Goal: Task Accomplishment & Management: Manage account settings

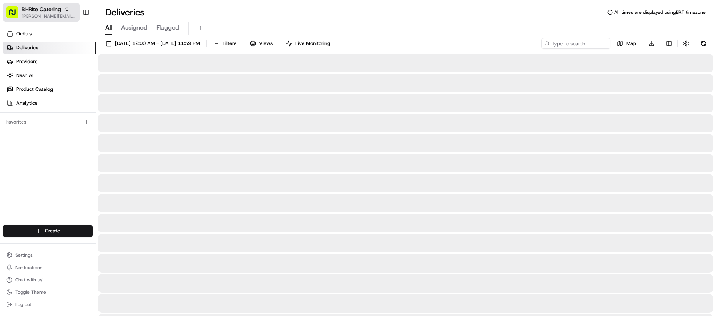
click at [55, 12] on span "Bi-Rite Catering" at bounding box center [42, 9] width 40 height 8
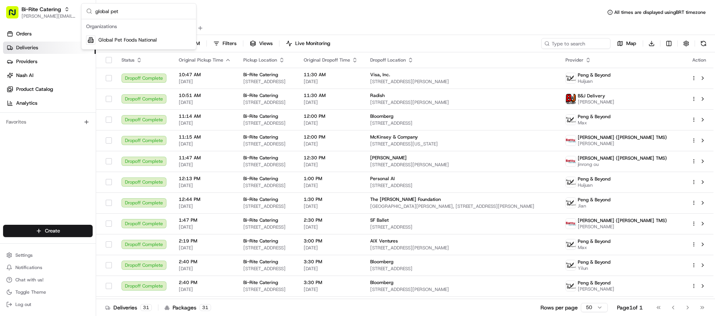
type input "global pet"
click at [103, 30] on div "Organizations" at bounding box center [139, 27] width 112 height 12
click at [105, 45] on div "Global Pet Foods National" at bounding box center [139, 39] width 112 height 15
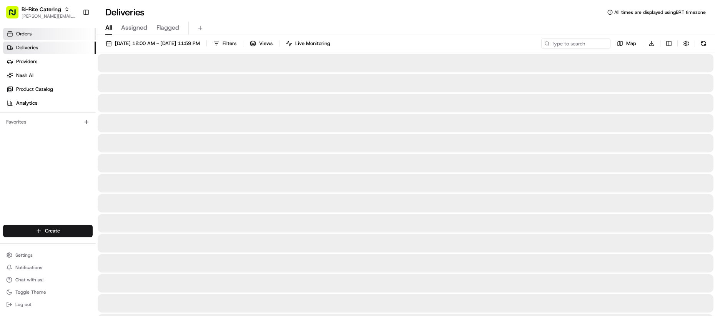
click at [44, 35] on link "Orders" at bounding box center [49, 34] width 93 height 12
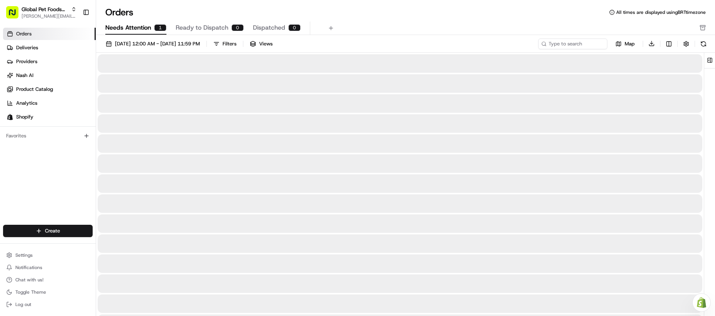
click at [135, 27] on span "Needs Attention" at bounding box center [128, 27] width 46 height 9
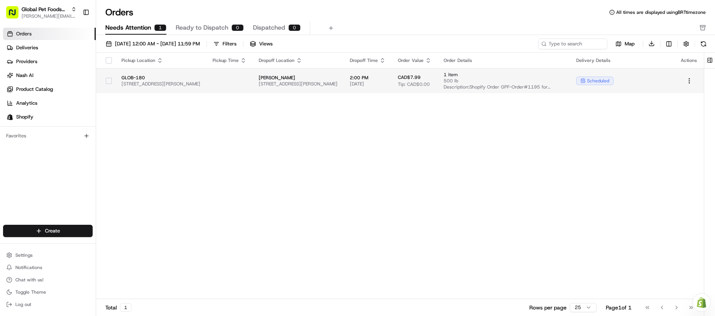
click at [150, 82] on span "900 Talbot St, St. Thomas, ON N5P 1E7, CA" at bounding box center [161, 84] width 79 height 6
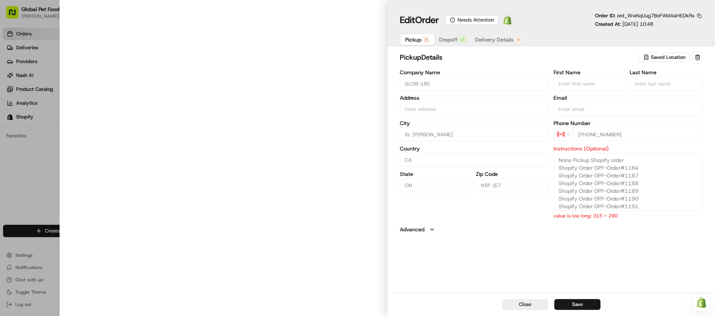
type input "900 Talbot St, St. Thomas, ON N5P 1E7, CA"
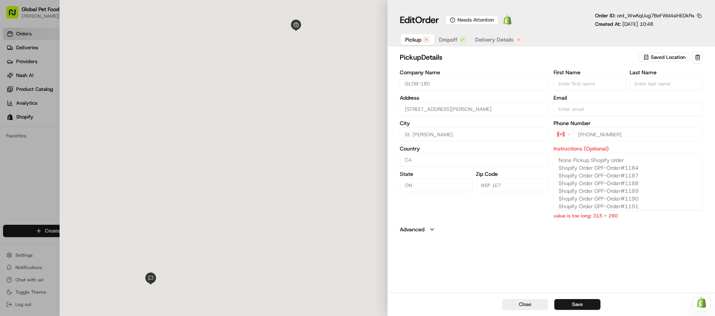
click at [488, 39] on span "Delivery Details" at bounding box center [494, 40] width 38 height 8
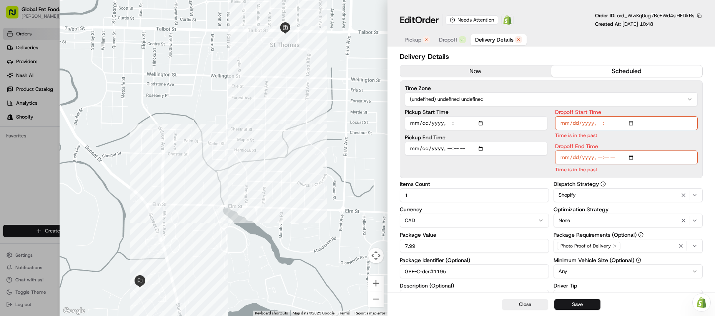
click at [425, 42] on div "button" at bounding box center [426, 39] width 7 height 7
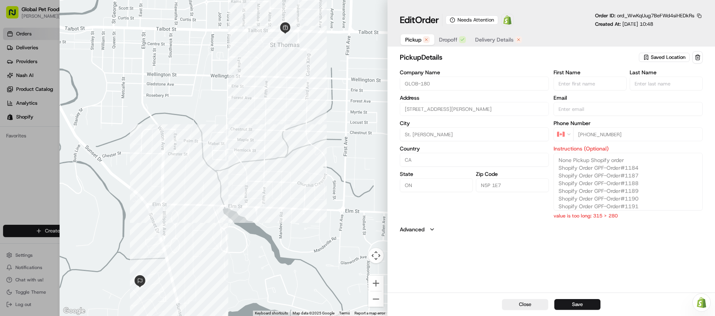
scroll to position [34, 0]
click at [295, 167] on div at bounding box center [224, 158] width 328 height 316
type input "+1"
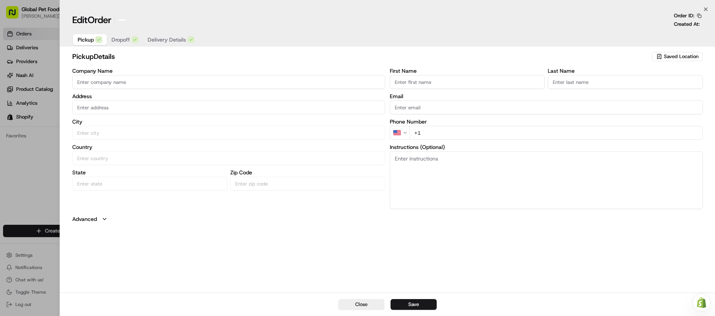
click at [51, 173] on div at bounding box center [357, 158] width 715 height 316
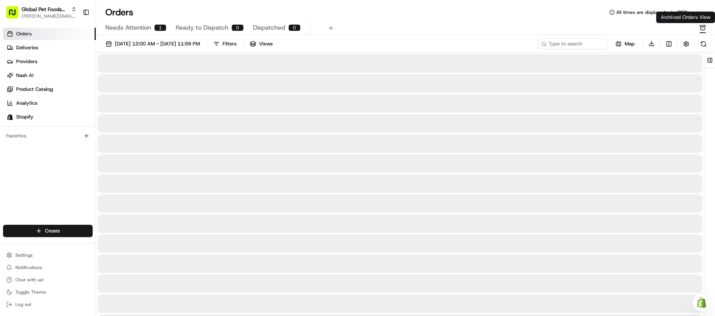
click at [700, 29] on icon "button" at bounding box center [703, 28] width 6 height 6
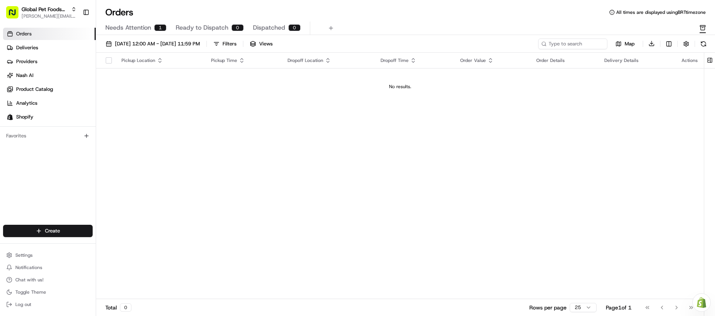
click at [239, 95] on td "No results." at bounding box center [400, 86] width 608 height 37
click at [245, 93] on td "No results." at bounding box center [400, 86] width 608 height 37
click at [155, 29] on div "1" at bounding box center [160, 27] width 12 height 7
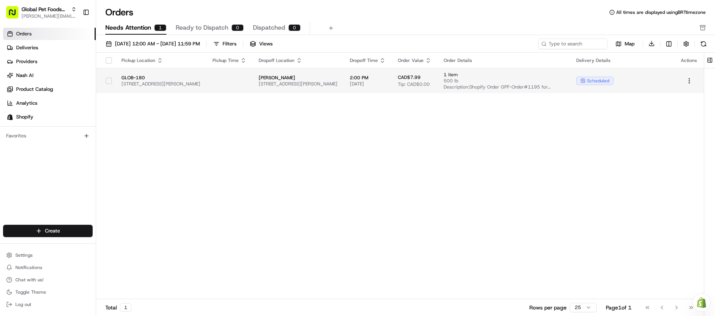
click at [157, 79] on span "GLOB-180" at bounding box center [161, 78] width 79 height 6
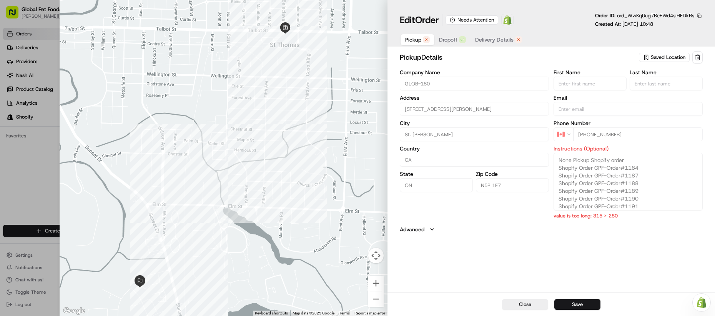
scroll to position [34, 0]
click at [448, 45] on button "Dropoff" at bounding box center [453, 39] width 36 height 11
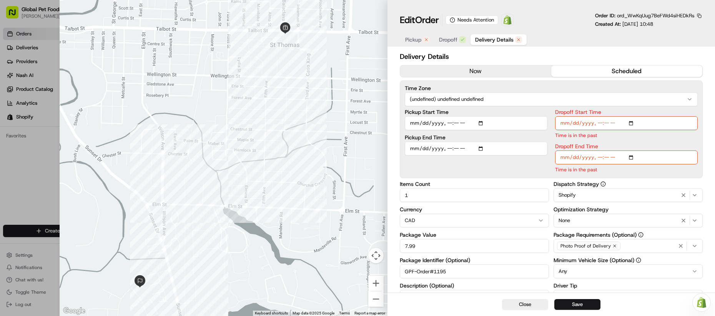
click at [479, 41] on span "Delivery Details" at bounding box center [494, 40] width 38 height 8
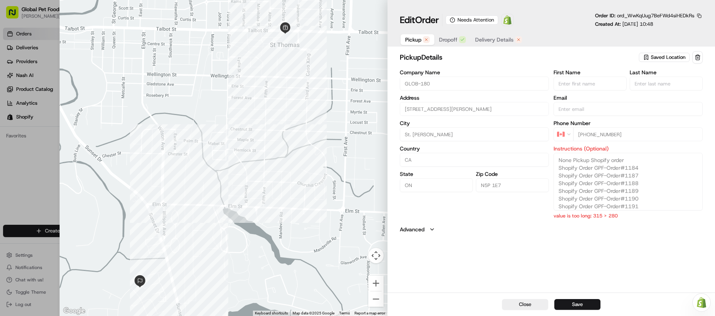
click at [427, 45] on button "Pickup" at bounding box center [418, 39] width 34 height 11
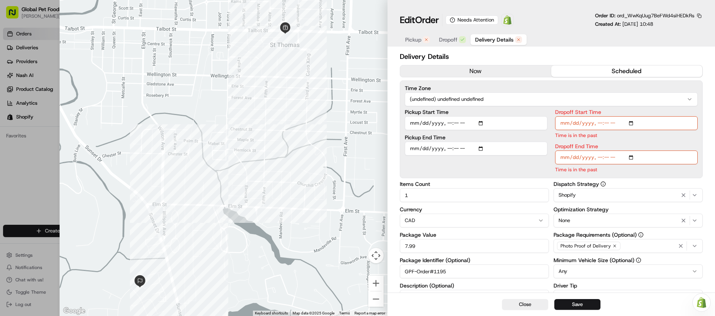
click at [495, 42] on span "Delivery Details" at bounding box center [494, 40] width 38 height 8
click at [421, 40] on span "Pickup" at bounding box center [413, 40] width 16 height 8
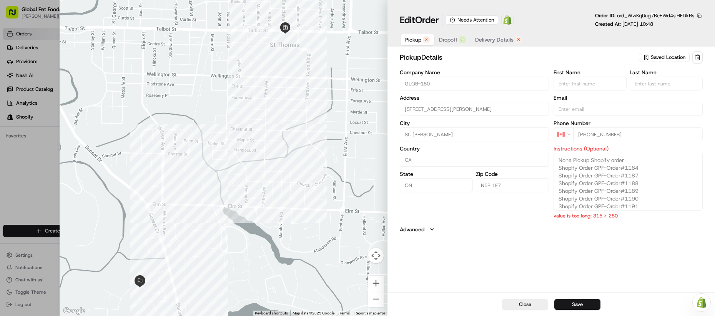
click at [497, 43] on span "Delivery Details" at bounding box center [494, 40] width 38 height 8
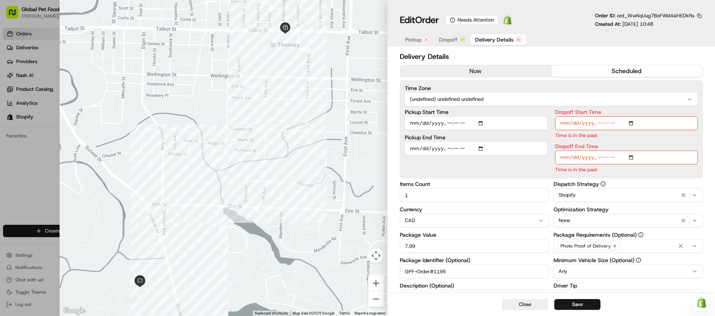
click at [420, 45] on div "Pickup Dropoff Delivery Details" at bounding box center [464, 40] width 128 height 14
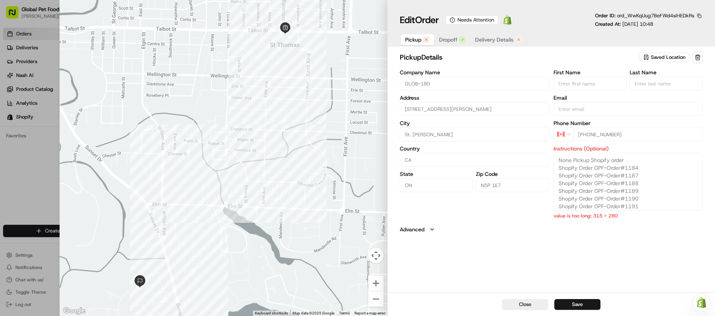
click at [40, 188] on div at bounding box center [357, 158] width 715 height 316
type input "+1"
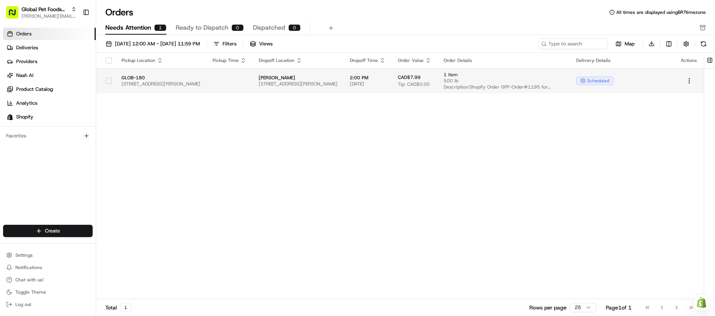
click at [169, 77] on span "GLOB-180" at bounding box center [161, 78] width 79 height 6
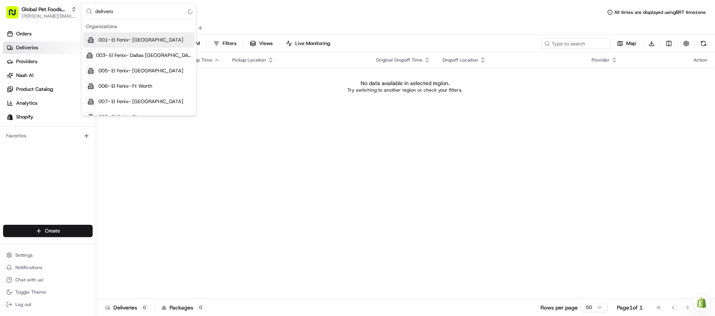
type input "deliverol"
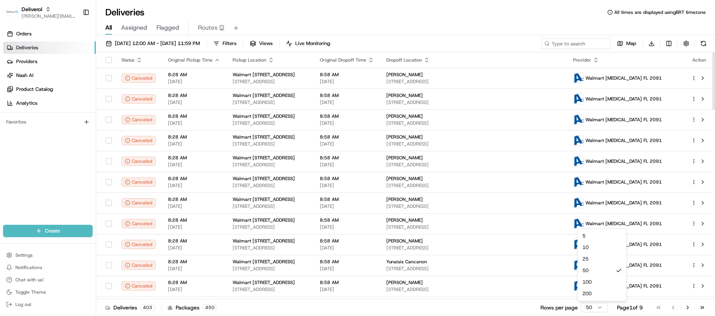
click at [594, 308] on html "Deliverol lucas@usenash.com Toggle Sidebar Orders Deliveries Providers Nash AI …" at bounding box center [357, 158] width 715 height 316
click at [595, 307] on html "Deliverol lucas@usenash.com Toggle Sidebar Orders Deliveries Providers Nash AI …" at bounding box center [357, 158] width 715 height 316
click at [608, 315] on div "Deliveries 403 Packages 450 Rows per page 50 Page 1 of 9 Go to first page Go to…" at bounding box center [405, 306] width 619 height 17
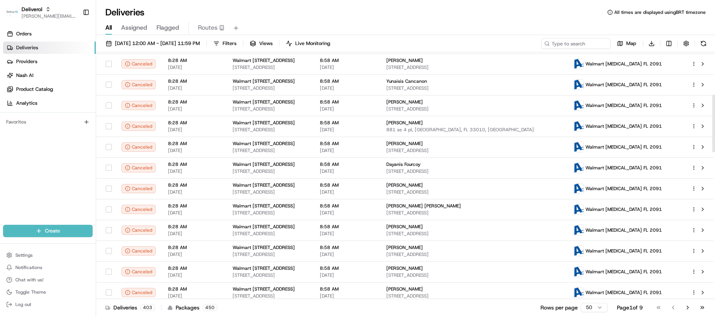
click at [590, 308] on html "Deliverol lucas@usenash.com Toggle Sidebar Orders Deliveries Providers Nash AI …" at bounding box center [357, 158] width 715 height 316
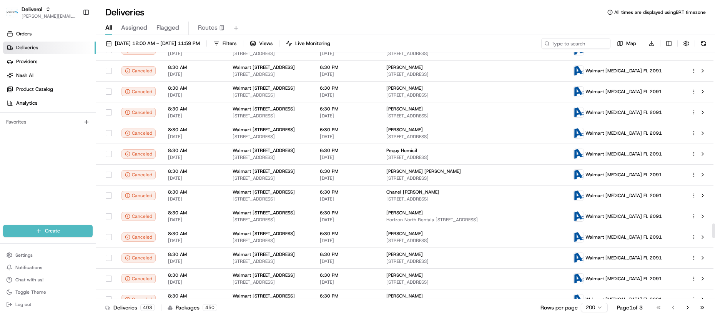
scroll to position [3922, 0]
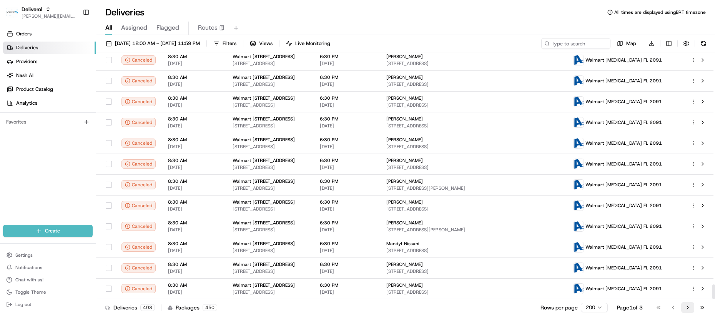
click at [688, 307] on button "Go to next page" at bounding box center [687, 307] width 13 height 11
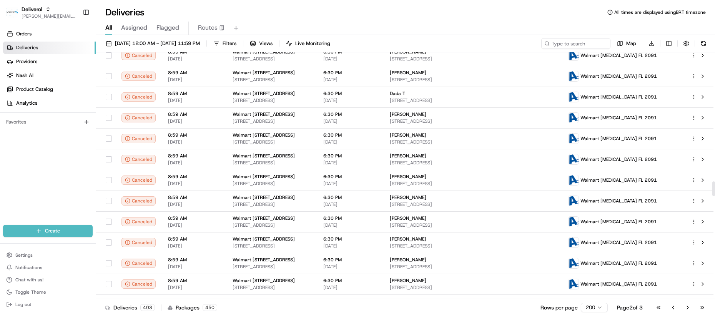
scroll to position [3922, 0]
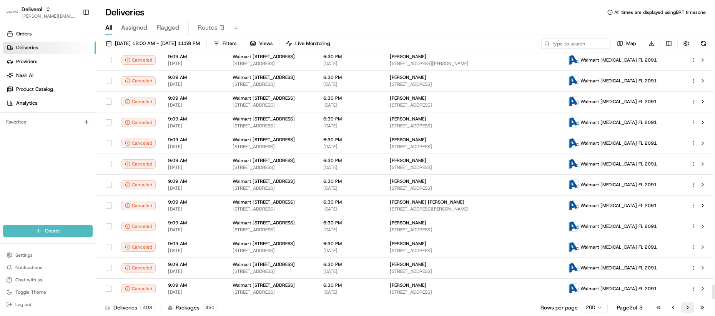
click at [686, 310] on button "Go to next page" at bounding box center [687, 307] width 13 height 11
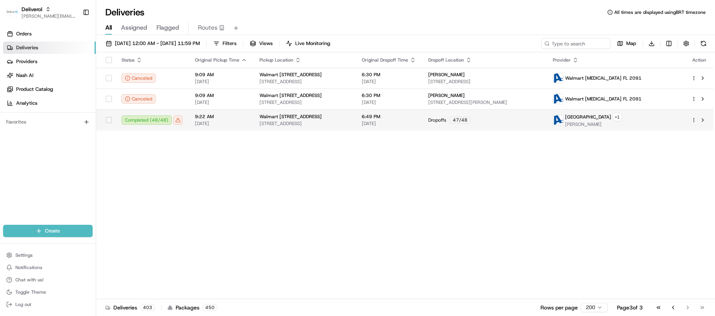
click at [219, 124] on span "08/20/2025" at bounding box center [221, 123] width 52 height 6
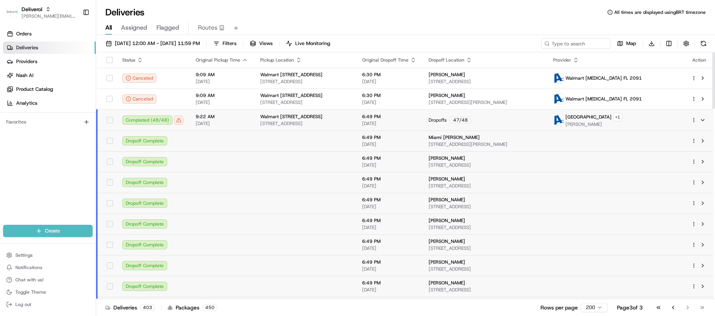
click at [695, 119] on html "Deliverol lucas@usenash.com Toggle Sidebar Orders Deliveries Providers Nash AI …" at bounding box center [357, 158] width 715 height 316
click at [673, 142] on span "Delivery Details" at bounding box center [660, 144] width 34 height 6
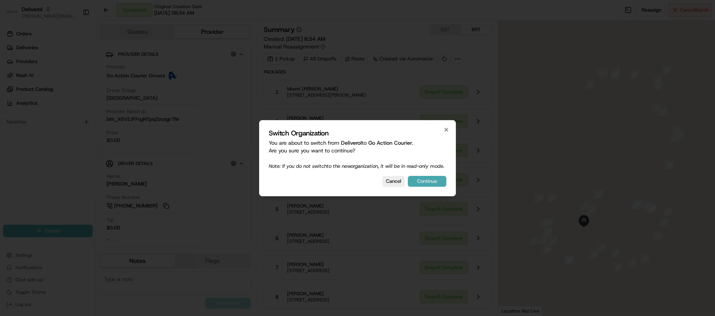
click at [428, 183] on button "Continue" at bounding box center [427, 181] width 38 height 11
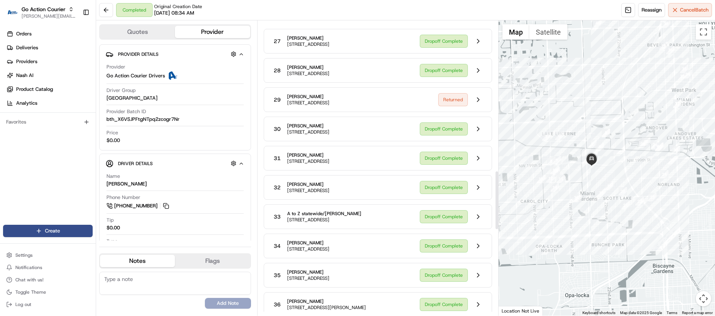
scroll to position [749, 0]
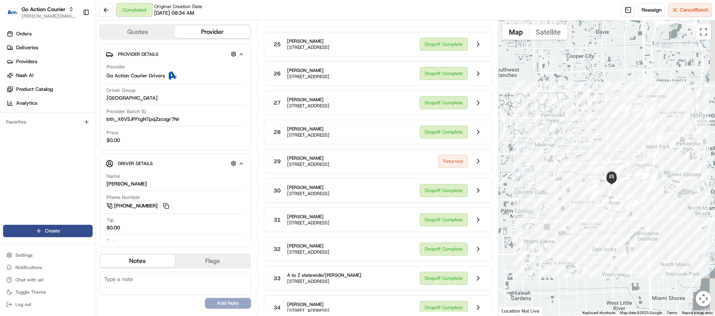
drag, startPoint x: 646, startPoint y: 152, endPoint x: 639, endPoint y: 159, distance: 9.5
click at [639, 159] on div at bounding box center [607, 167] width 217 height 295
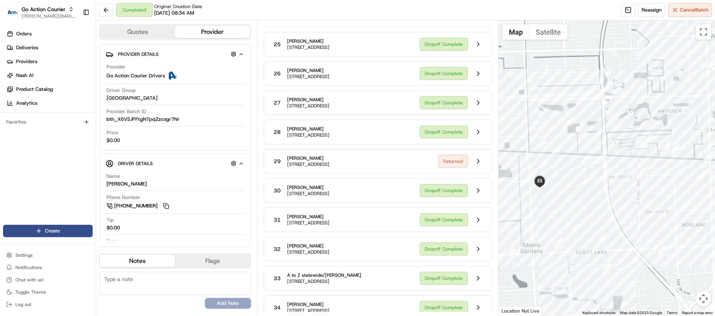
drag, startPoint x: 664, startPoint y: 170, endPoint x: 628, endPoint y: 186, distance: 39.8
click at [627, 186] on div at bounding box center [607, 167] width 217 height 295
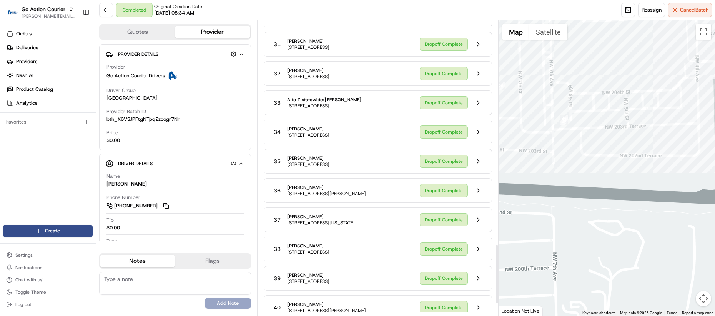
scroll to position [1178, 0]
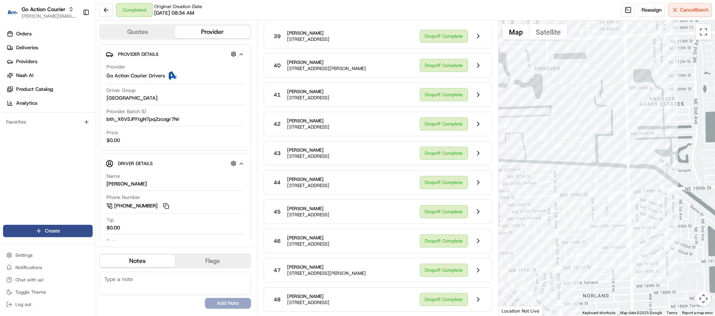
drag, startPoint x: 555, startPoint y: 182, endPoint x: 570, endPoint y: 209, distance: 30.3
click at [563, 203] on div at bounding box center [607, 167] width 217 height 295
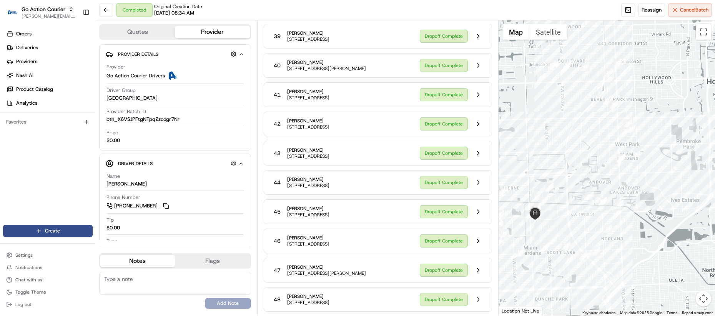
drag, startPoint x: 552, startPoint y: 206, endPoint x: 605, endPoint y: 208, distance: 53.5
click at [605, 208] on div at bounding box center [607, 167] width 217 height 295
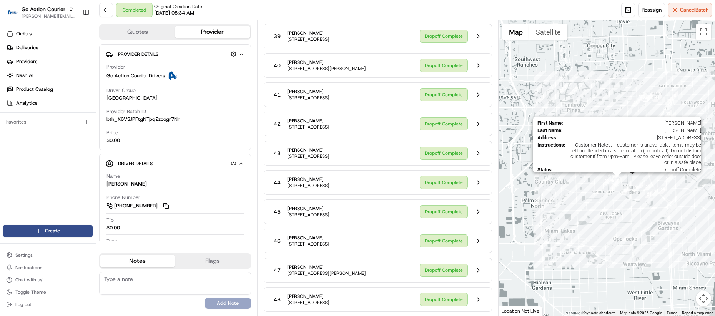
drag, startPoint x: 590, startPoint y: 223, endPoint x: 613, endPoint y: 185, distance: 44.0
click at [613, 185] on div "First Name : sonya Last Name : Devoe Address : 19217 NW 33rd Place, Miami Garde…" at bounding box center [607, 167] width 217 height 295
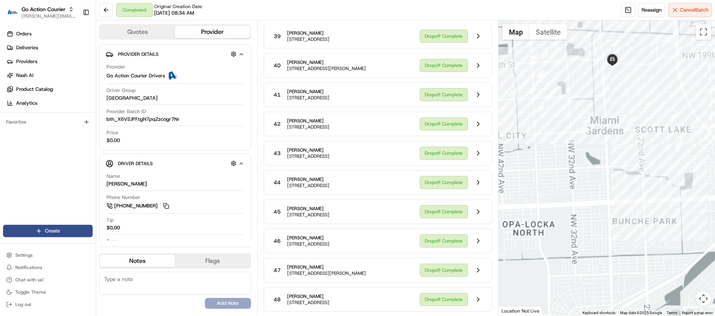
drag, startPoint x: 638, startPoint y: 205, endPoint x: 592, endPoint y: 234, distance: 54.7
click at [592, 235] on div at bounding box center [607, 167] width 217 height 295
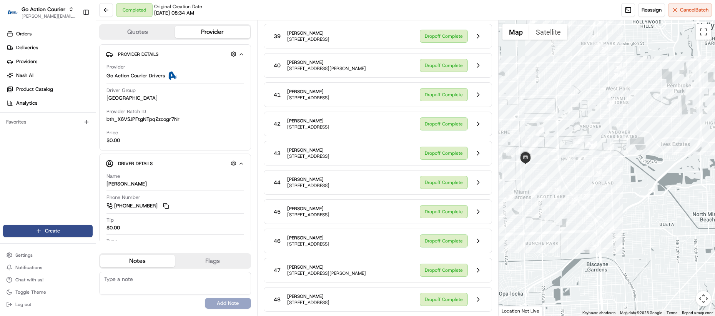
drag, startPoint x: 555, startPoint y: 165, endPoint x: 566, endPoint y: 168, distance: 11.6
click at [566, 168] on div at bounding box center [607, 167] width 217 height 295
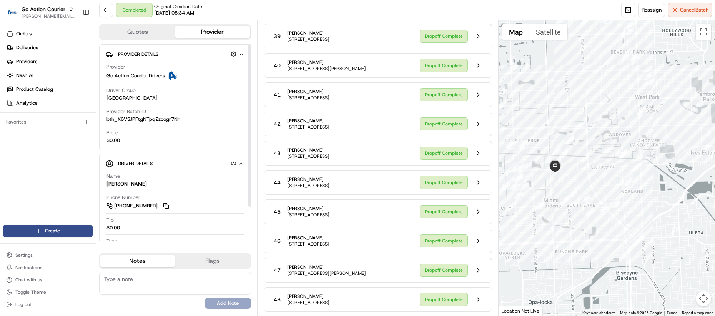
click at [27, 164] on div "Orders Deliveries Providers Nash AI Product Catalog Analytics Favorites" at bounding box center [48, 127] width 96 height 205
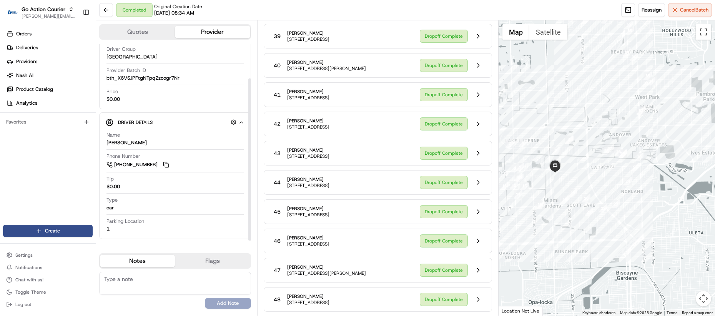
scroll to position [0, 0]
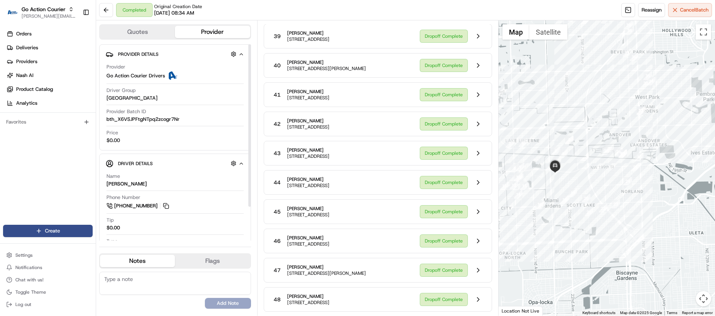
click at [330, 157] on span "711 N 71st Ave, Hollywood, FL 33024, US" at bounding box center [308, 156] width 42 height 6
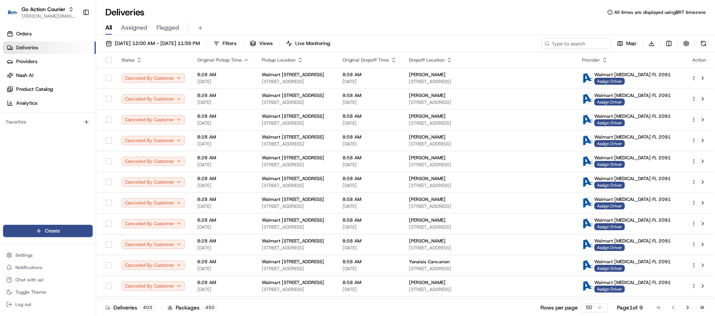
click at [47, 176] on div "Orders Deliveries Providers [PERSON_NAME] Product Catalog Analytics Favorites" at bounding box center [48, 127] width 96 height 205
click at [47, 176] on div "Orders Deliveries Providers Nash AI Product Catalog Analytics Favorites" at bounding box center [48, 127] width 96 height 205
click at [47, 174] on div "Orders Deliveries Providers Nash AI Product Catalog Analytics Favorites" at bounding box center [48, 127] width 96 height 205
click at [68, 168] on div "Orders Deliveries Providers Nash AI Product Catalog Analytics Favorites" at bounding box center [48, 127] width 96 height 205
click at [57, 188] on div "Orders Deliveries Providers Nash AI Product Catalog Analytics Favorites" at bounding box center [48, 127] width 96 height 205
